Goal: Find specific page/section: Find specific page/section

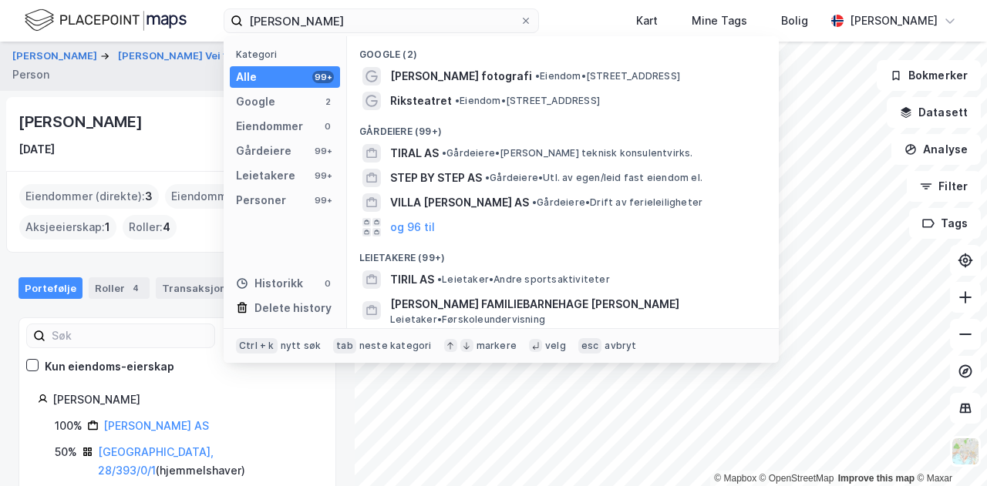
drag, startPoint x: 0, startPoint y: 0, endPoint x: 168, endPoint y: 15, distance: 168.7
click at [168, 15] on div "[PERSON_NAME] Kategori Alle 99+ Google 2 Eiendommer 0 Gårdeiere 99+ Leietakere …" at bounding box center [493, 21] width 987 height 42
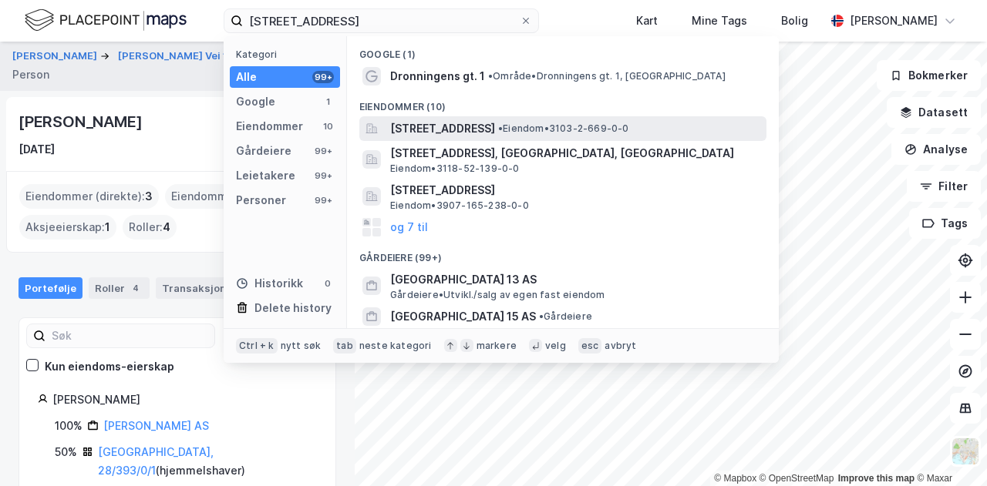
click at [495, 127] on span "[STREET_ADDRESS]" at bounding box center [442, 128] width 105 height 18
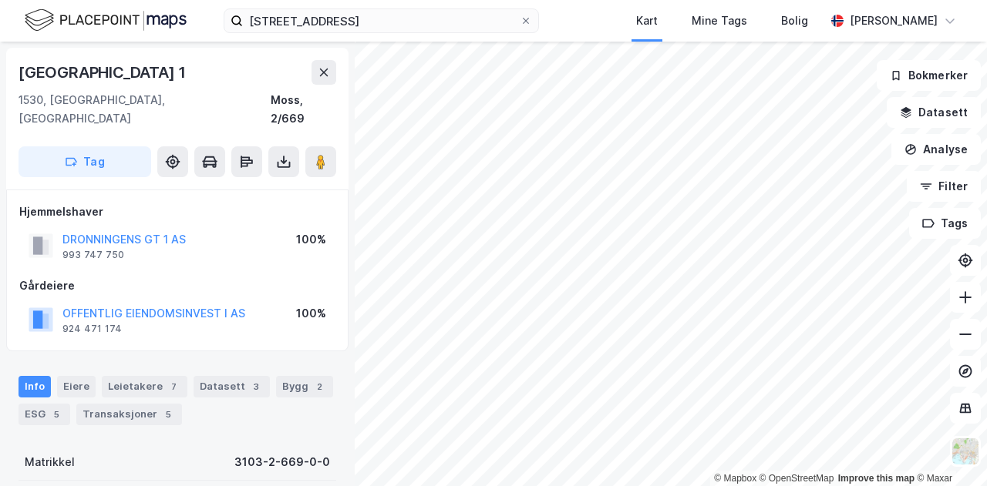
scroll to position [1, 0]
click at [324, 77] on icon at bounding box center [324, 72] width 12 height 12
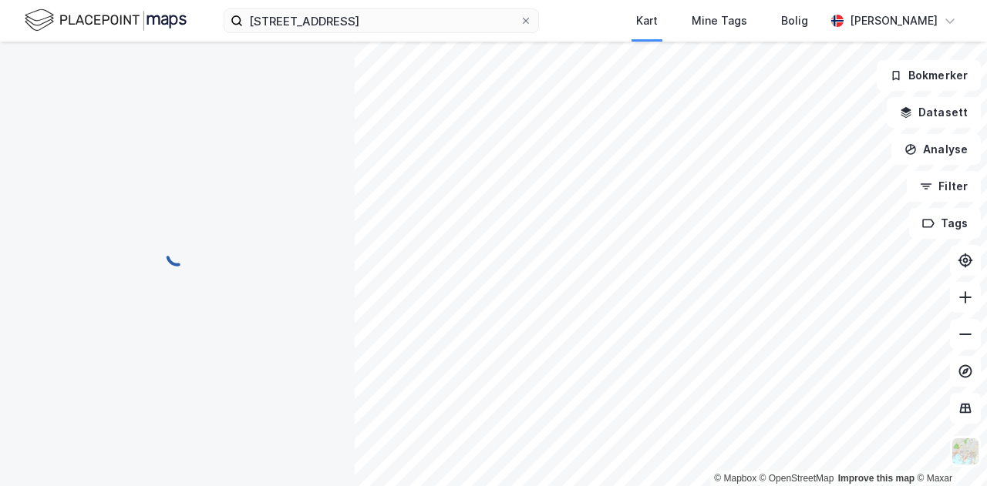
scroll to position [1, 0]
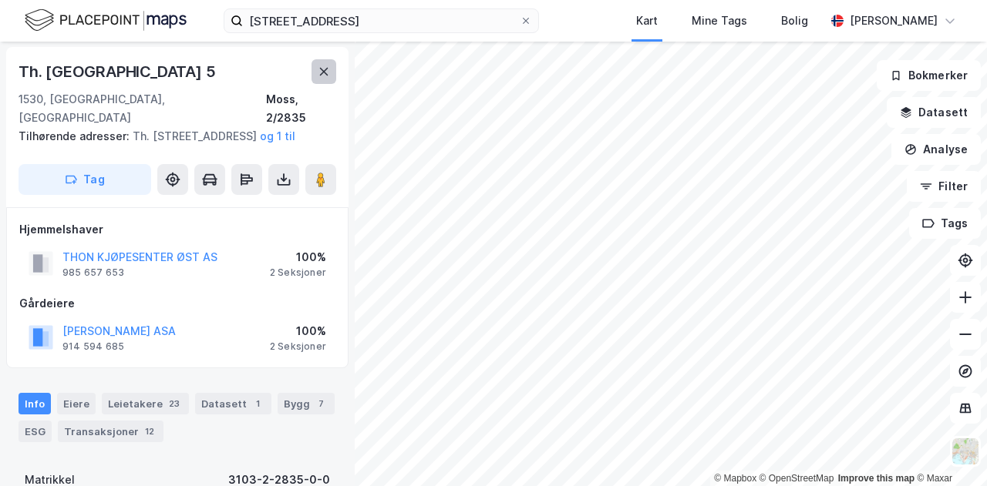
click at [333, 74] on button at bounding box center [323, 71] width 25 height 25
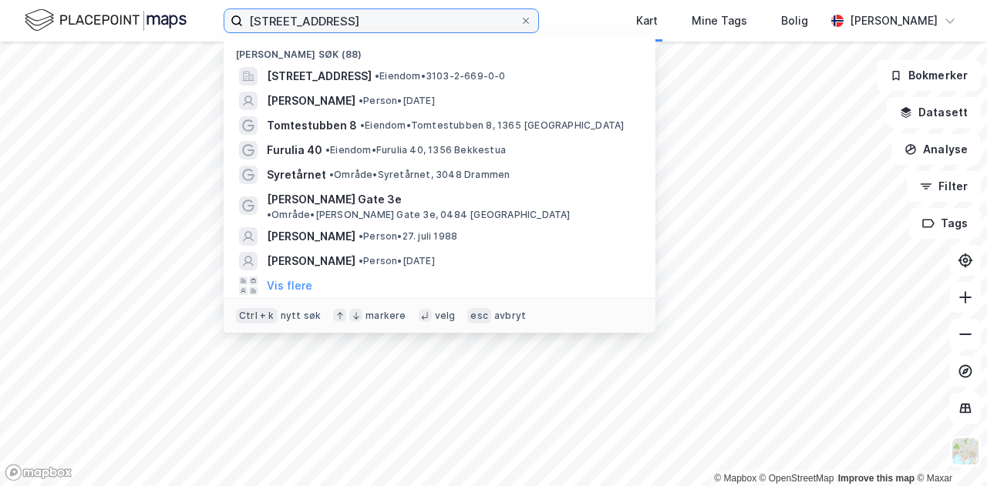
click at [404, 16] on input "[STREET_ADDRESS]" at bounding box center [381, 20] width 277 height 23
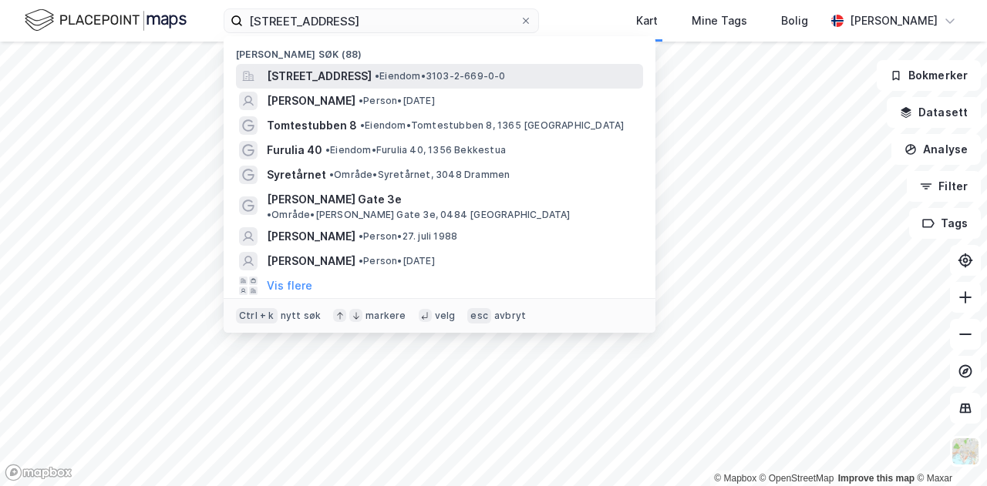
click at [371, 70] on span "[STREET_ADDRESS]" at bounding box center [319, 76] width 105 height 18
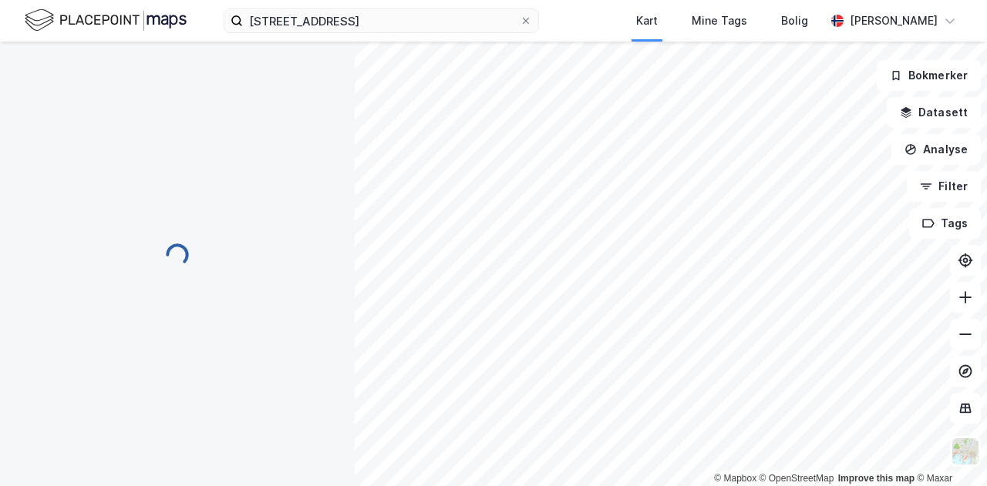
scroll to position [1, 0]
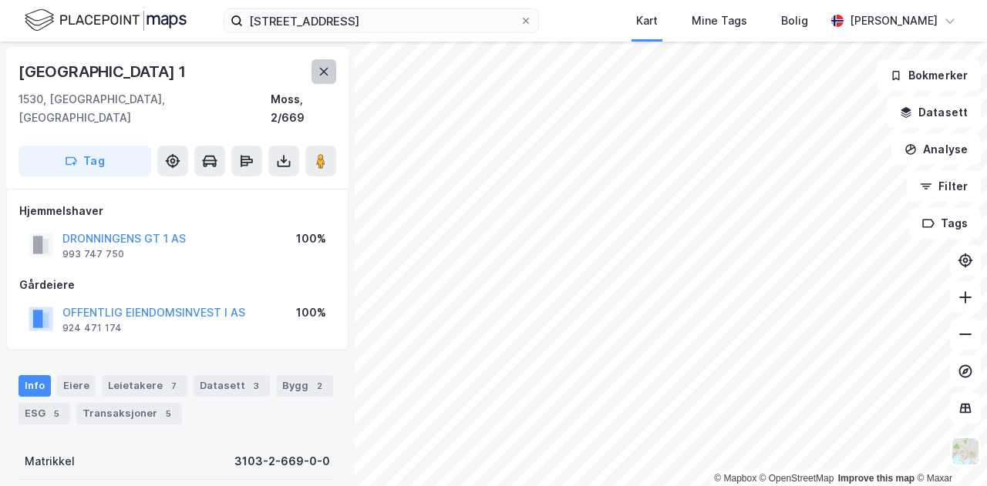
click at [316, 72] on button at bounding box center [323, 71] width 25 height 25
click at [338, 337] on div "© Mapbox © OpenStreetMap Improve this map © [GEOGRAPHIC_DATA] 1 1530, [GEOGRAPH…" at bounding box center [493, 264] width 987 height 445
click at [321, 80] on button at bounding box center [323, 71] width 25 height 25
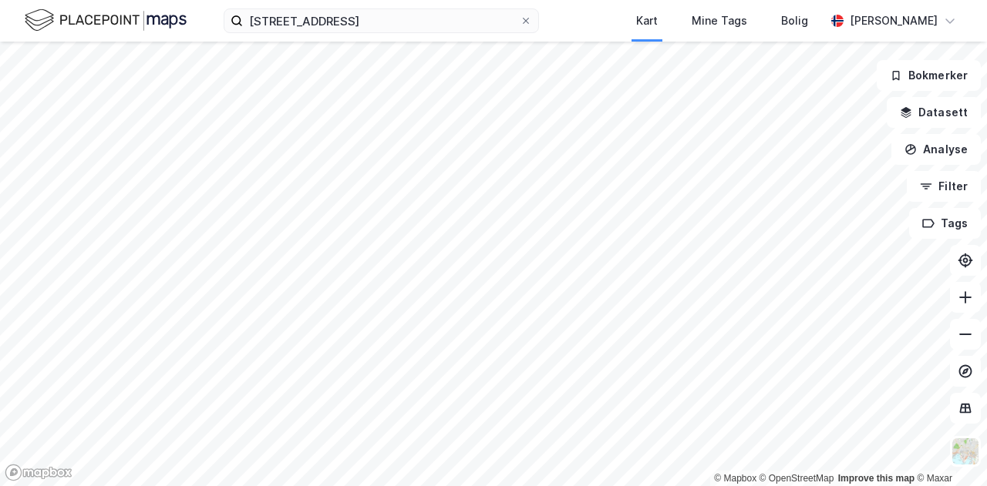
click at [444, 36] on div "[STREET_ADDRESS] Kart Mine Tags Bolig [PERSON_NAME]" at bounding box center [493, 21] width 987 height 42
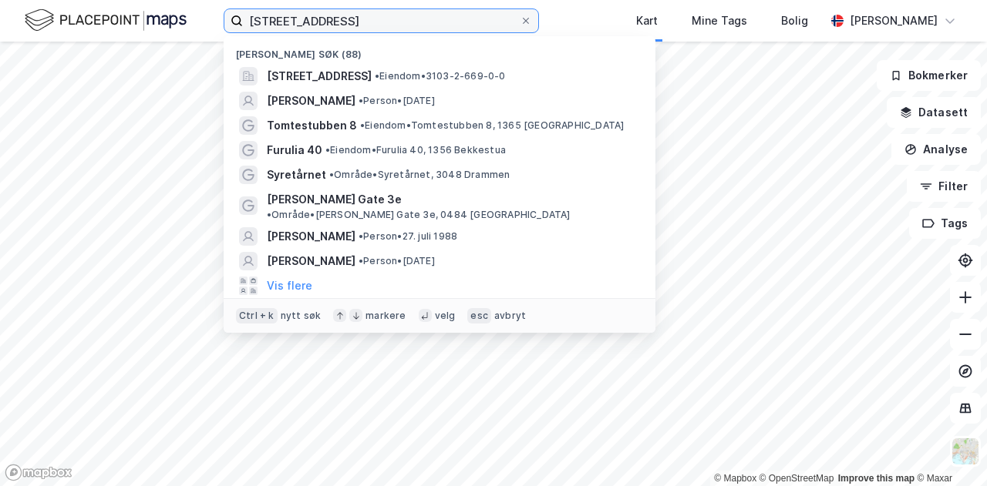
drag, startPoint x: 346, startPoint y: 22, endPoint x: 154, endPoint y: 37, distance: 192.5
click at [154, 37] on div "[STREET_ADDRESS] Nylige søk (88) [STREET_ADDRESS] • Eiendom • 3103-2-669-0-0 [P…" at bounding box center [493, 21] width 987 height 42
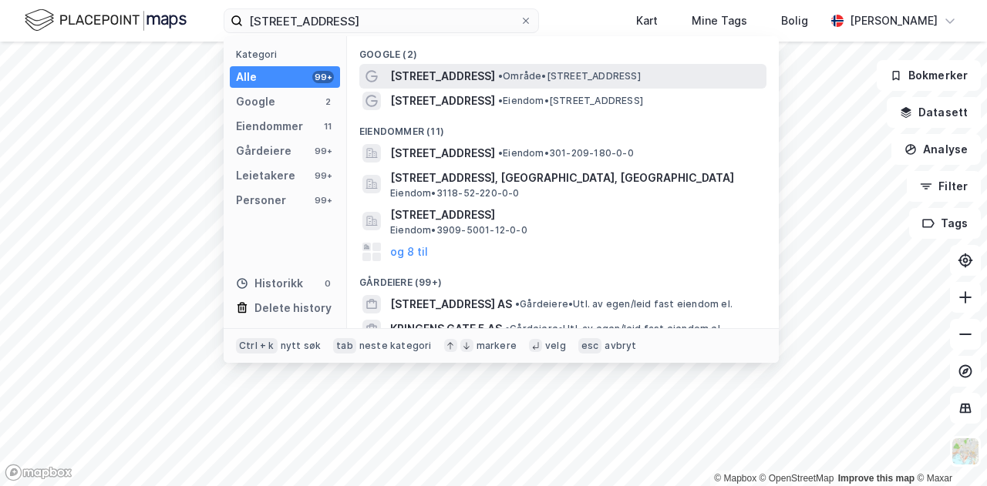
click at [442, 79] on span "[STREET_ADDRESS]" at bounding box center [442, 76] width 105 height 18
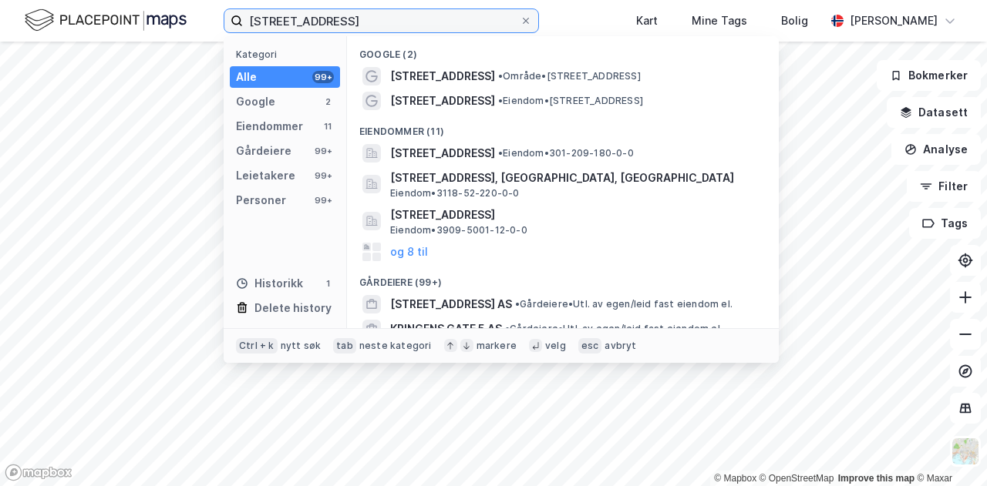
click at [418, 16] on input "[STREET_ADDRESS]" at bounding box center [381, 20] width 277 height 23
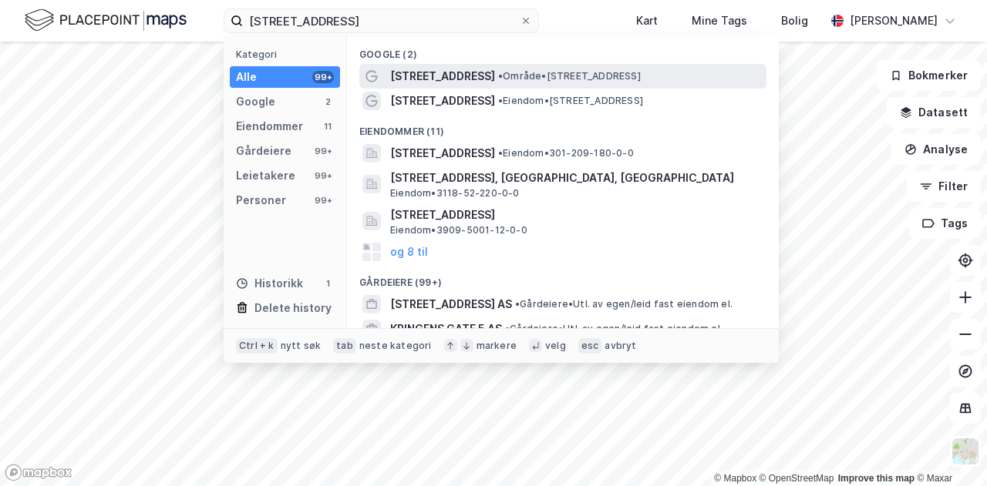
click at [503, 73] on span "• Område • [STREET_ADDRESS]" at bounding box center [569, 76] width 143 height 12
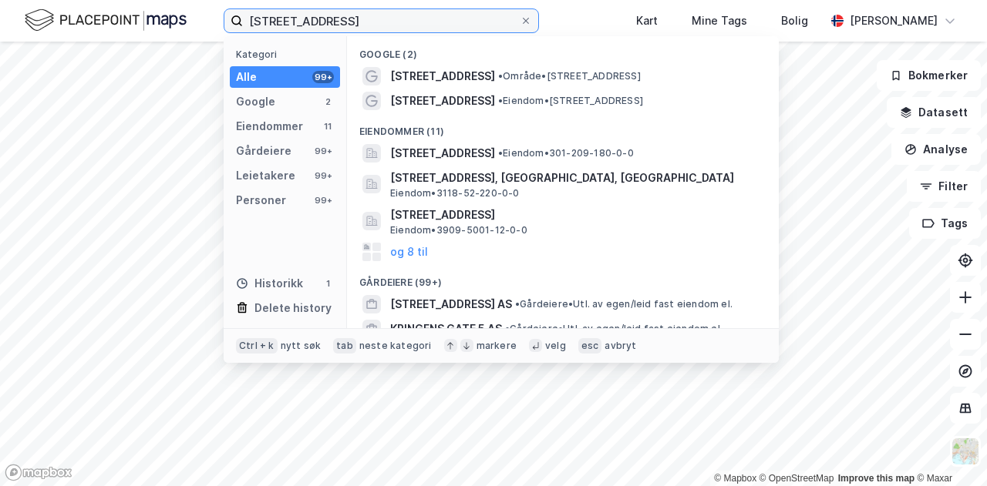
click at [447, 22] on input "[STREET_ADDRESS]" at bounding box center [381, 20] width 277 height 23
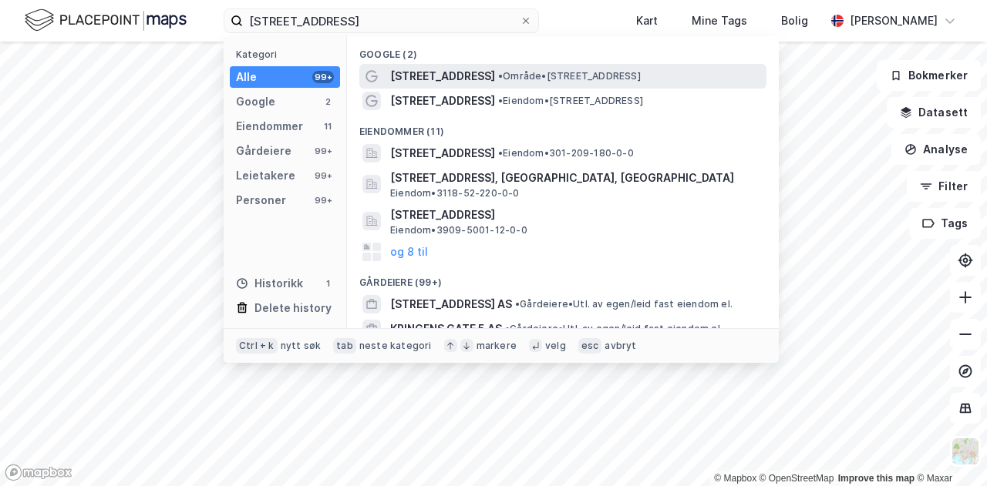
click at [541, 77] on span "• Område • [STREET_ADDRESS]" at bounding box center [569, 76] width 143 height 12
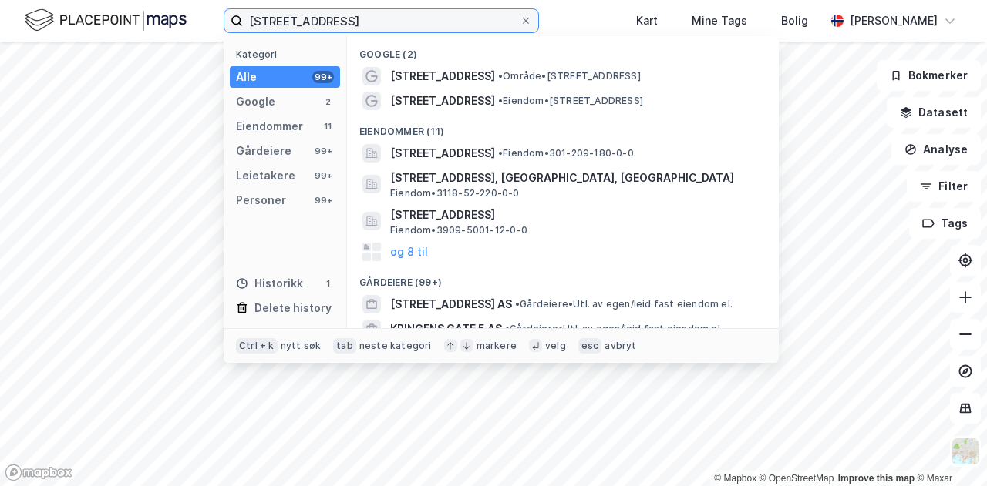
click at [464, 28] on input "[STREET_ADDRESS]" at bounding box center [381, 20] width 277 height 23
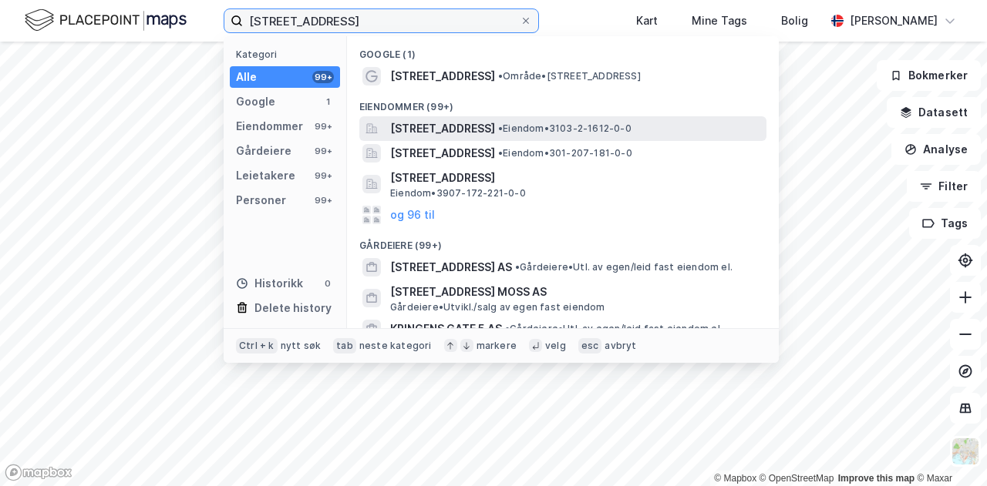
type input "[STREET_ADDRESS]"
click at [430, 127] on span "[STREET_ADDRESS]" at bounding box center [442, 128] width 105 height 18
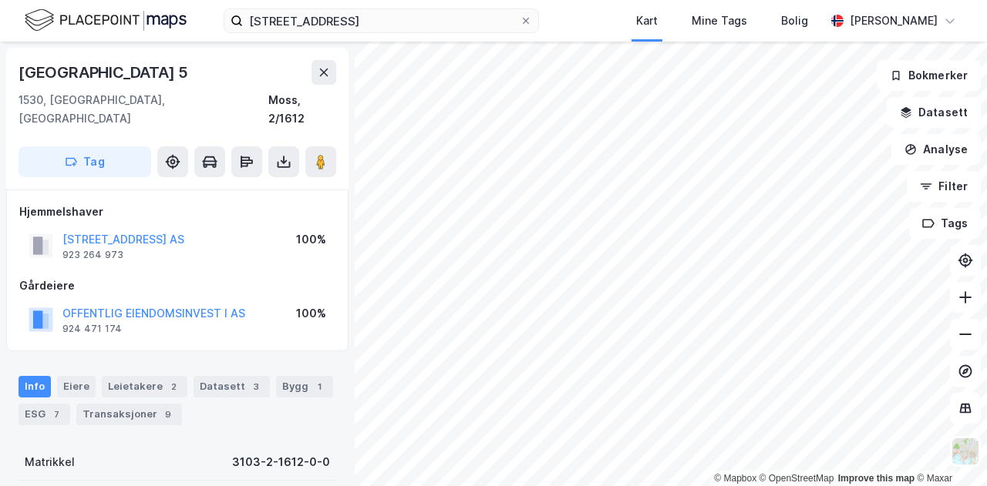
scroll to position [1, 0]
click at [323, 72] on icon at bounding box center [324, 72] width 8 height 8
